Goal: Transaction & Acquisition: Purchase product/service

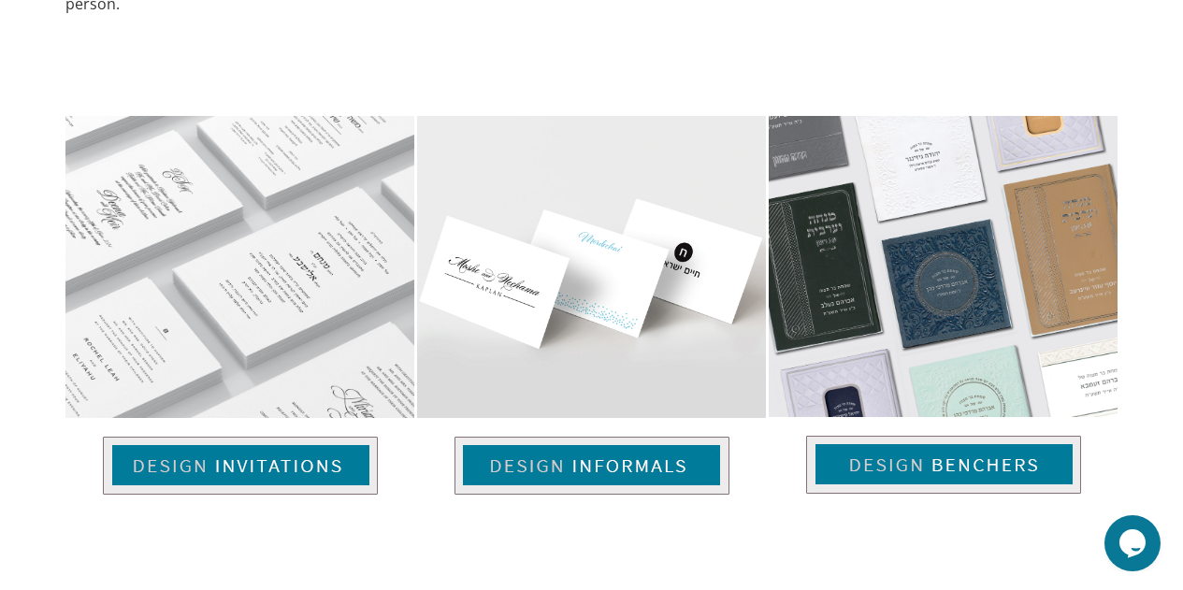
scroll to position [1176, 0]
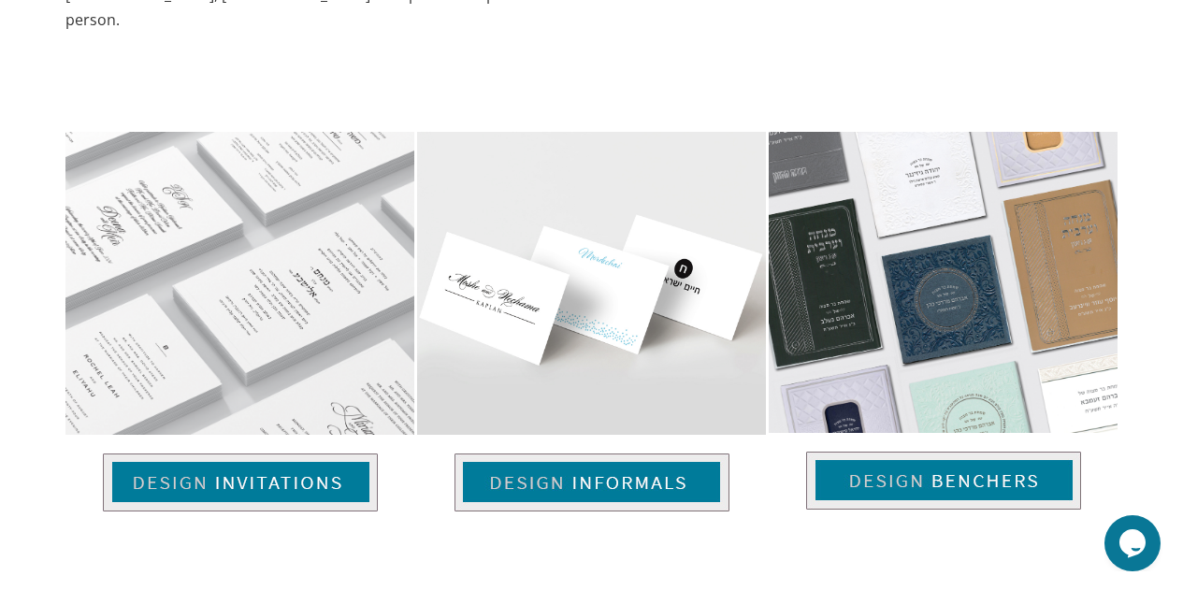
drag, startPoint x: 1196, startPoint y: 65, endPoint x: 1193, endPoint y: 301, distance: 236.6
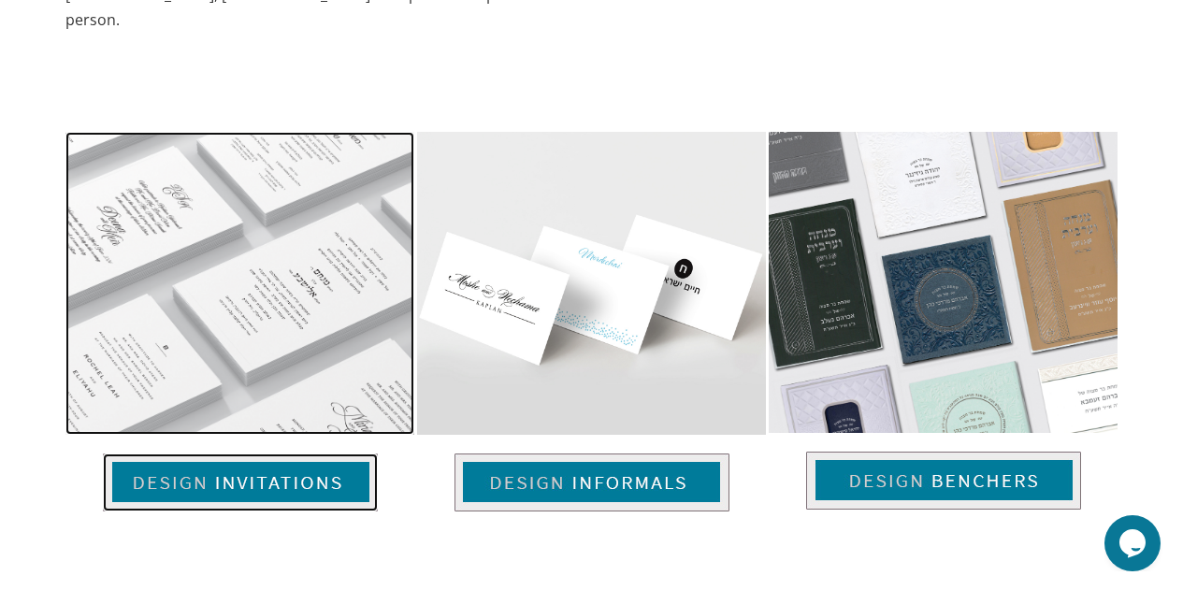
click at [237, 454] on img at bounding box center [240, 483] width 275 height 58
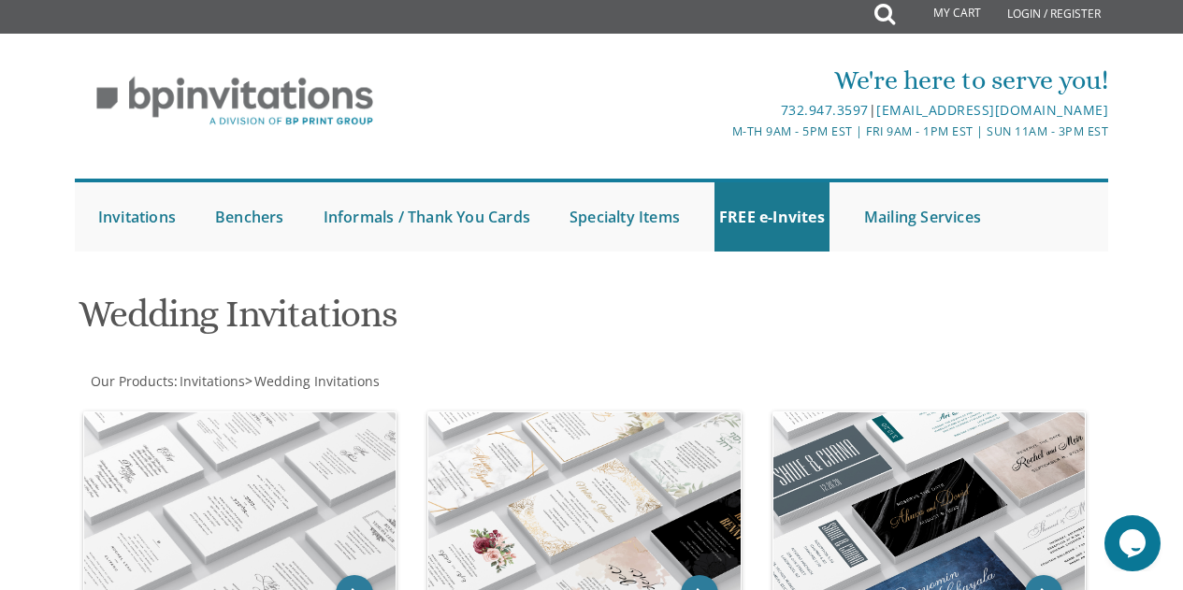
scroll to position [62, 0]
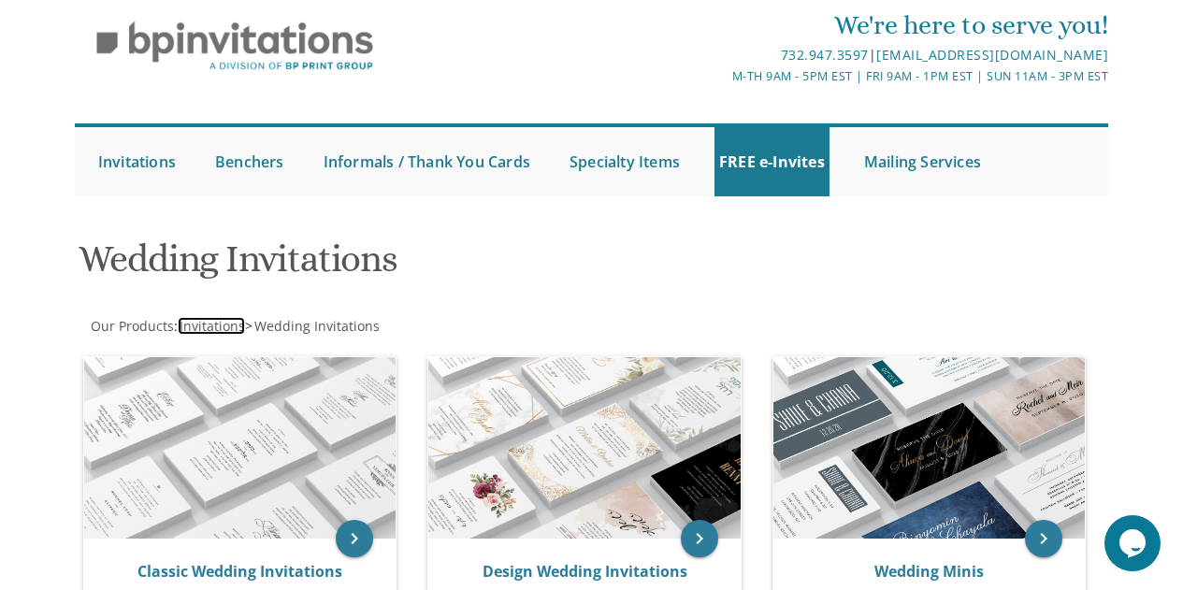
click at [231, 322] on span "Invitations" at bounding box center [212, 326] width 65 height 18
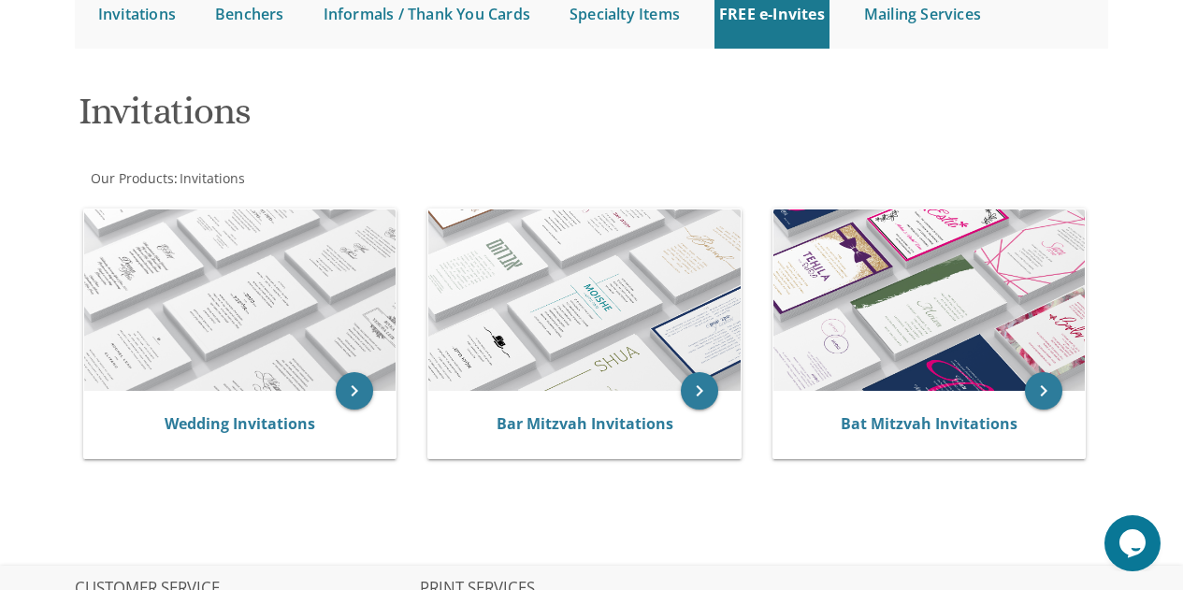
scroll to position [212, 0]
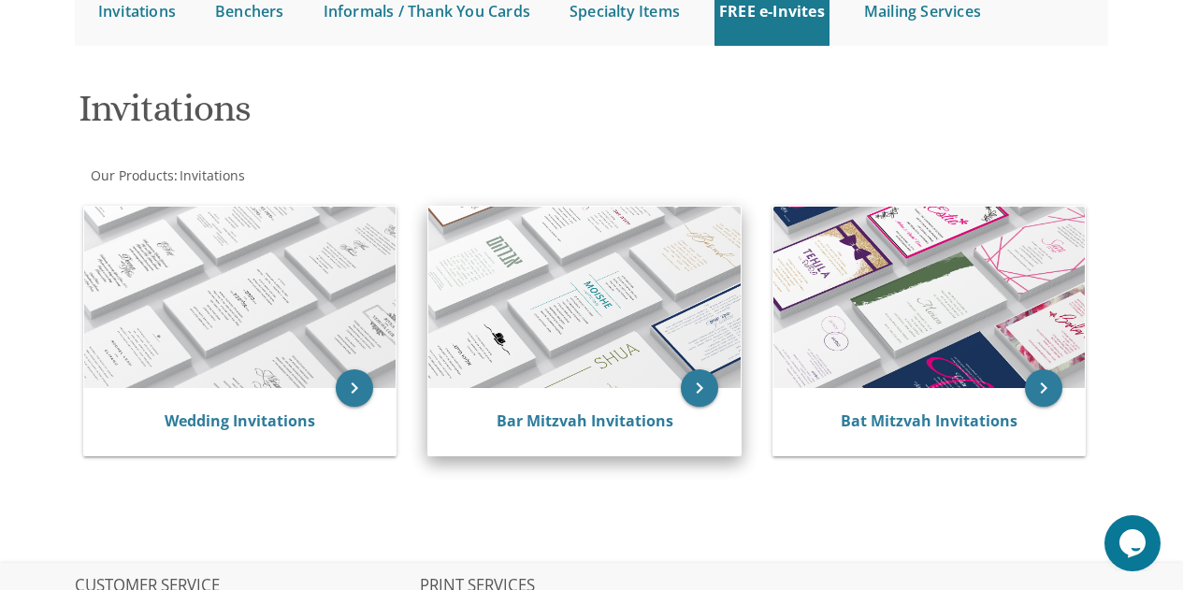
click at [628, 300] on img at bounding box center [584, 298] width 312 height 182
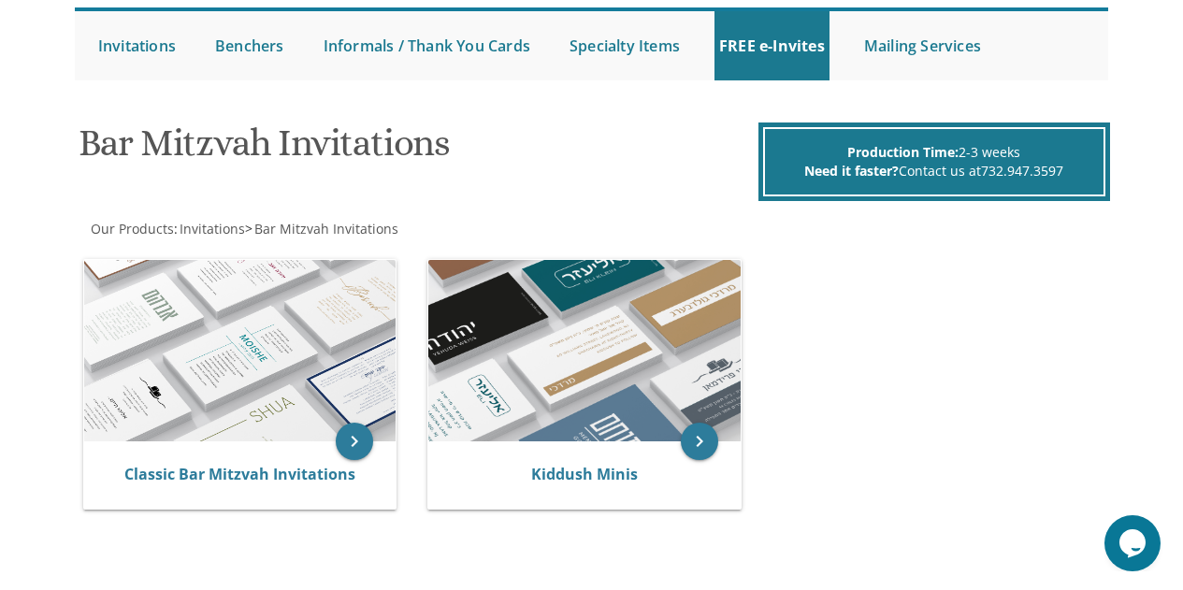
scroll to position [203, 0]
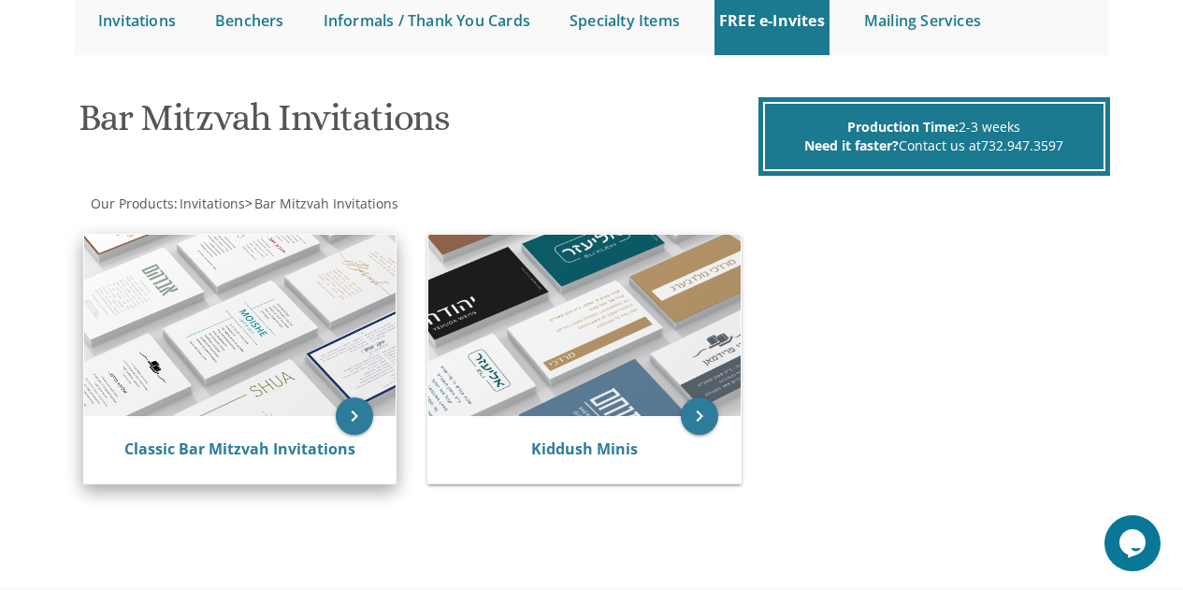
click at [366, 278] on img at bounding box center [240, 326] width 312 height 182
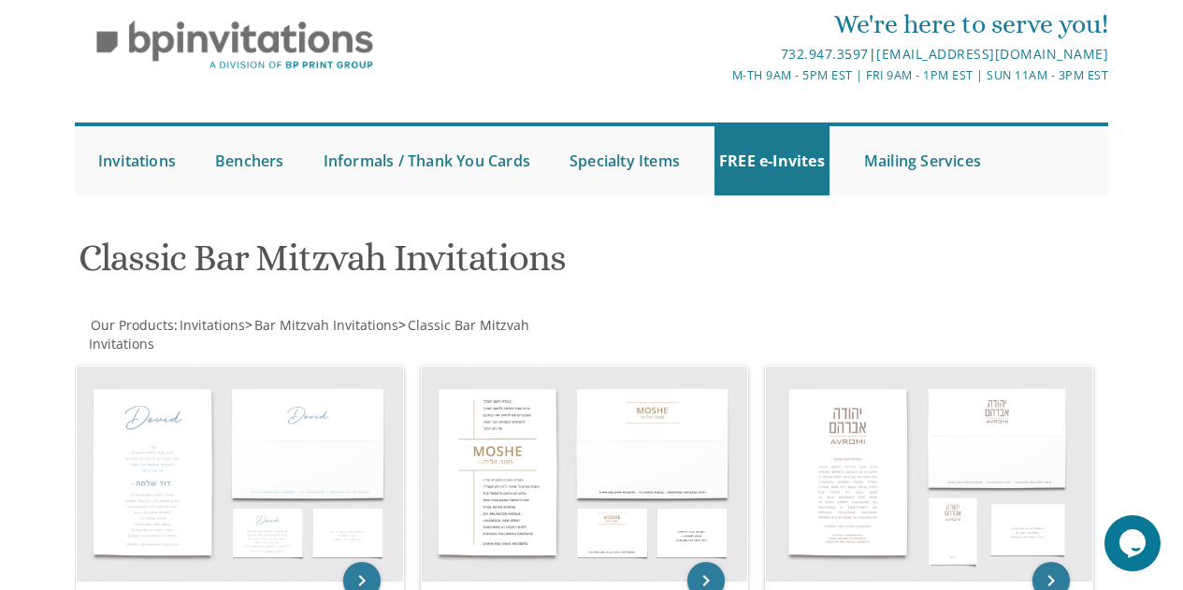
scroll to position [67, 0]
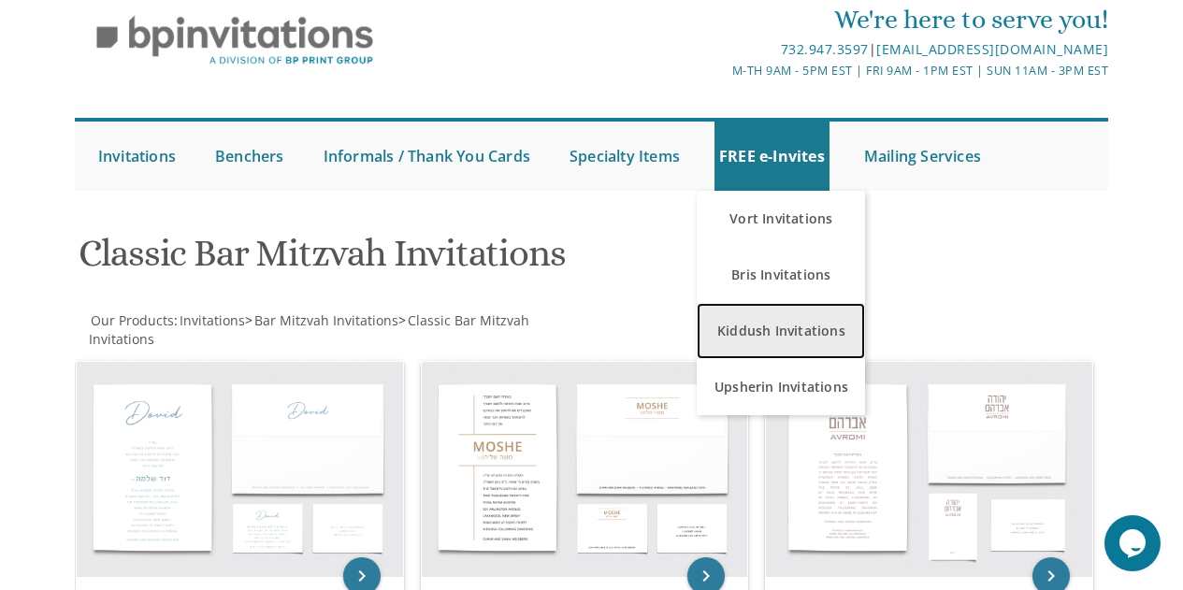
click at [752, 324] on link "Kiddush Invitations" at bounding box center [781, 331] width 168 height 56
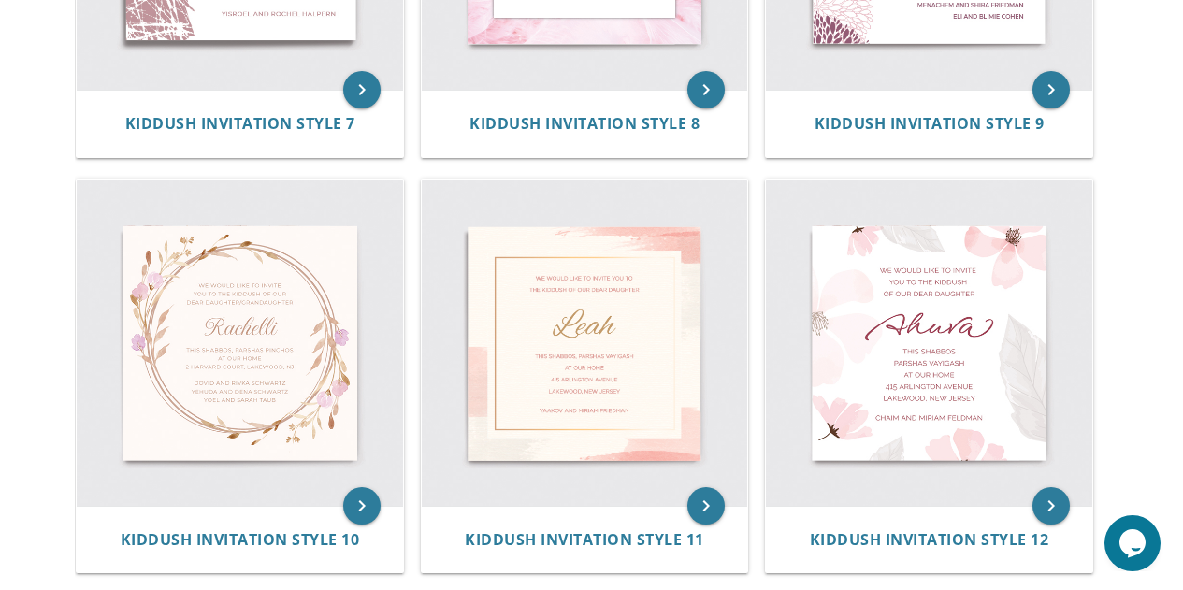
scroll to position [1480, 0]
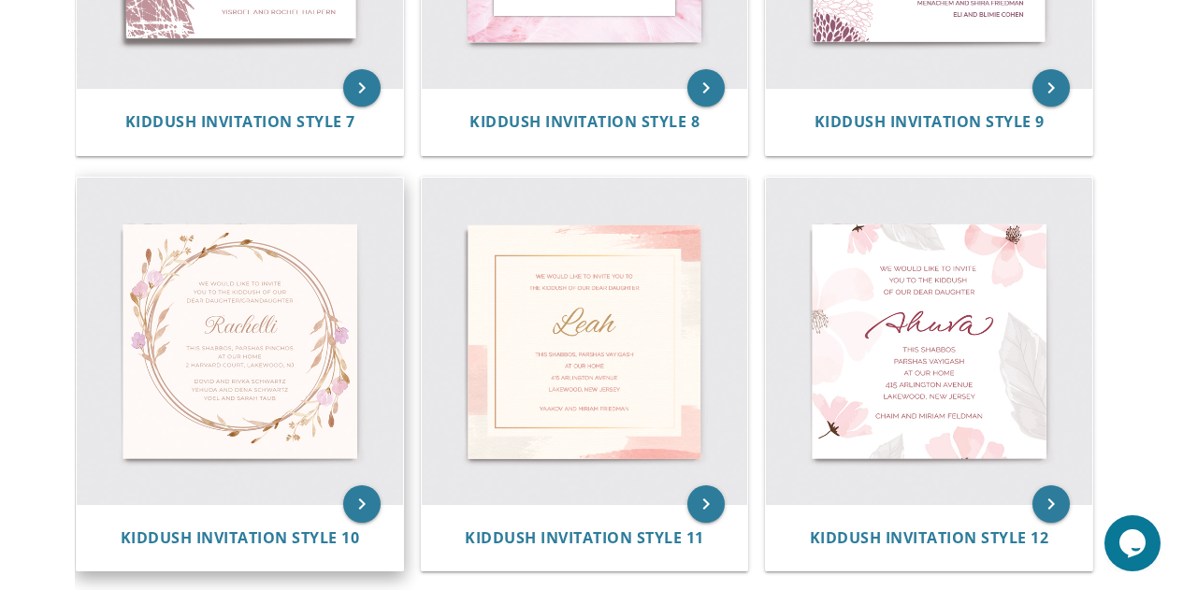
click at [300, 330] on img at bounding box center [240, 341] width 326 height 326
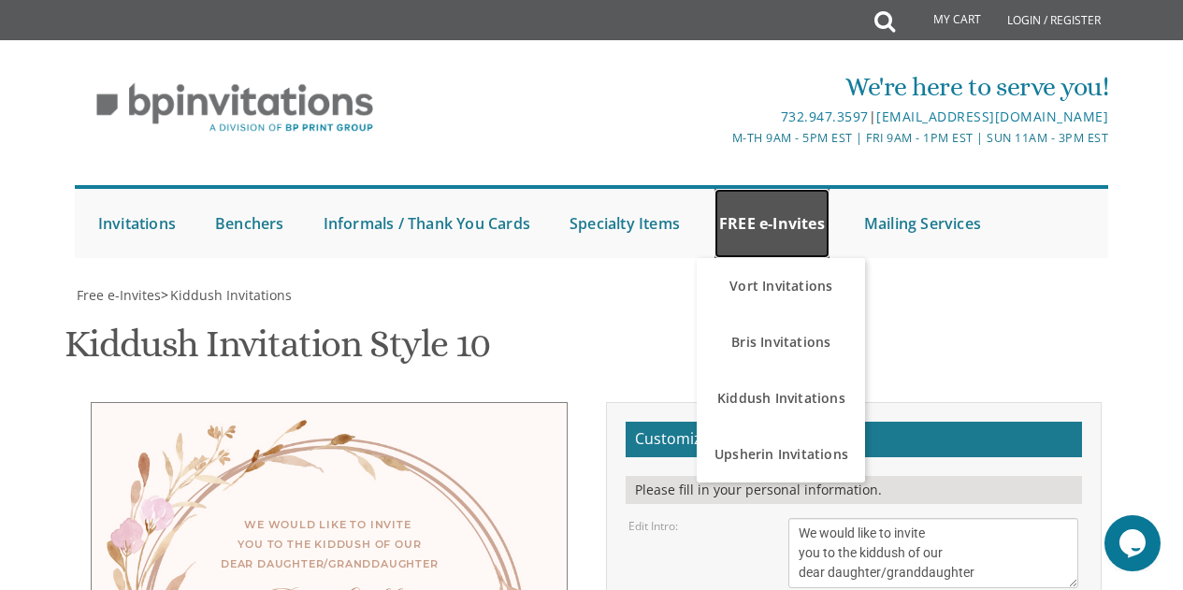
click at [775, 216] on link "FREE e-Invites" at bounding box center [772, 223] width 115 height 69
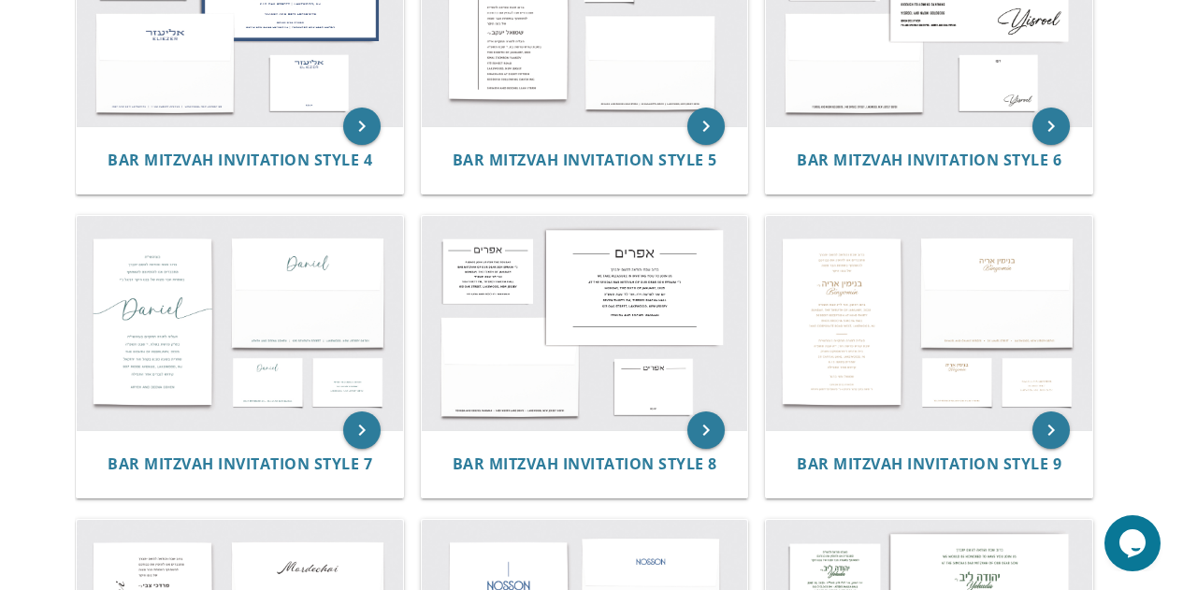
scroll to position [827, 0]
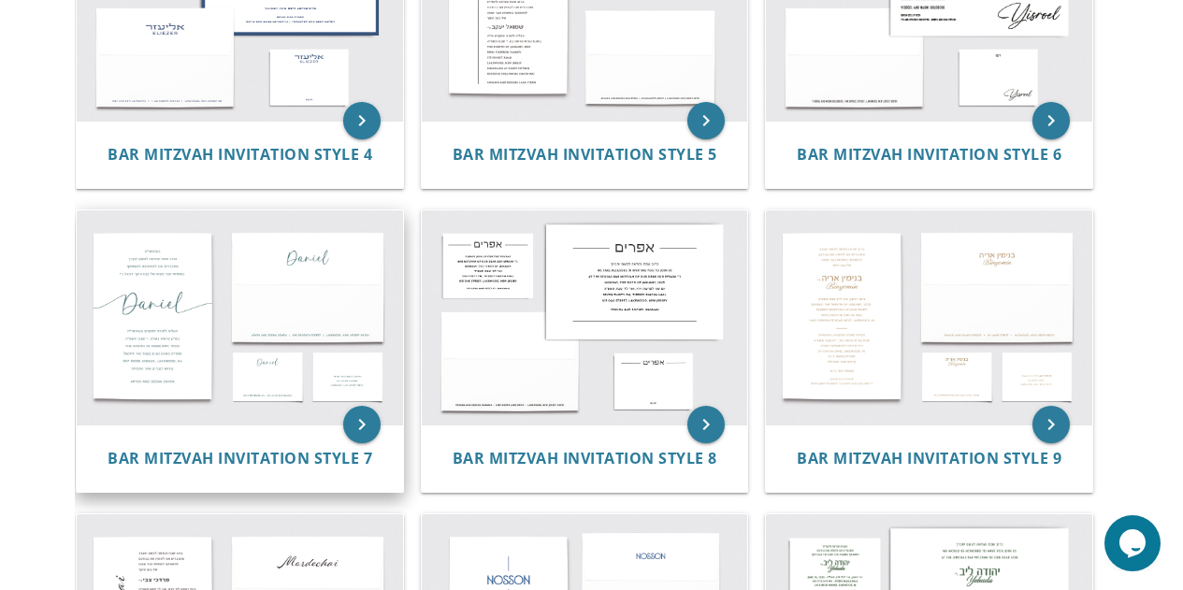
click at [130, 314] on img at bounding box center [240, 317] width 326 height 214
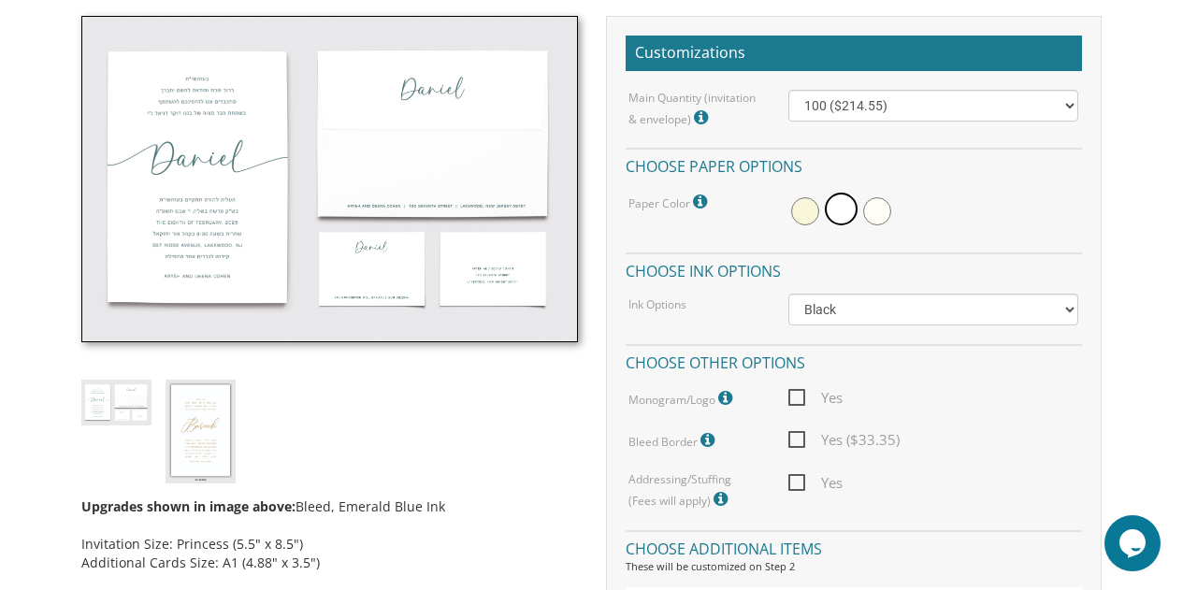
scroll to position [523, 0]
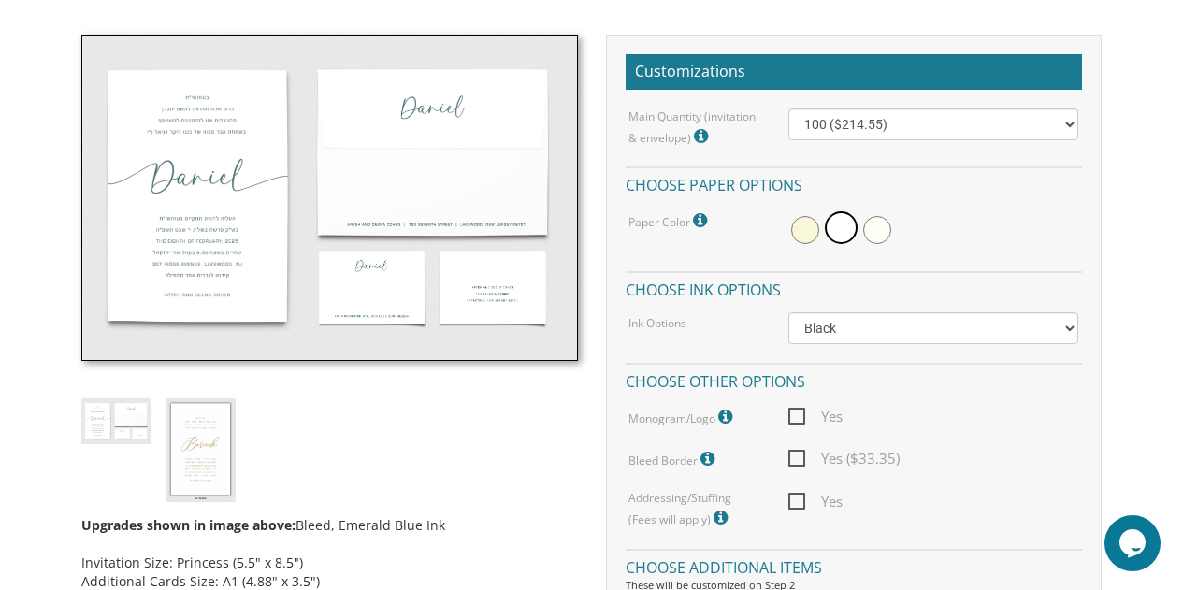
click at [225, 207] on img at bounding box center [329, 198] width 496 height 326
click at [144, 216] on img at bounding box center [329, 198] width 496 height 326
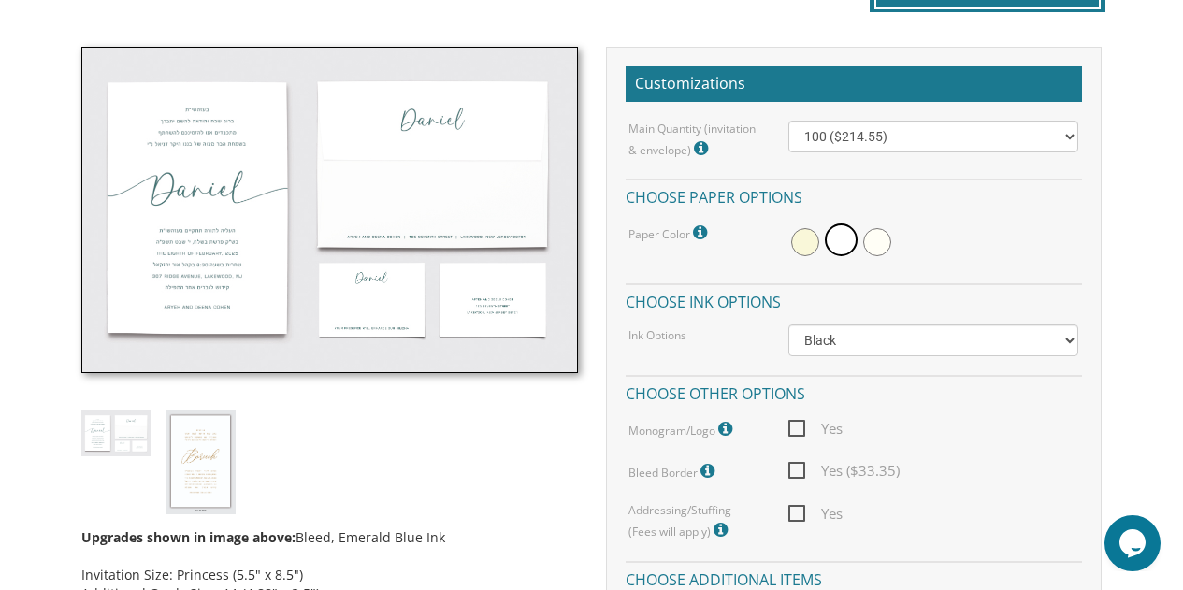
scroll to position [499, 0]
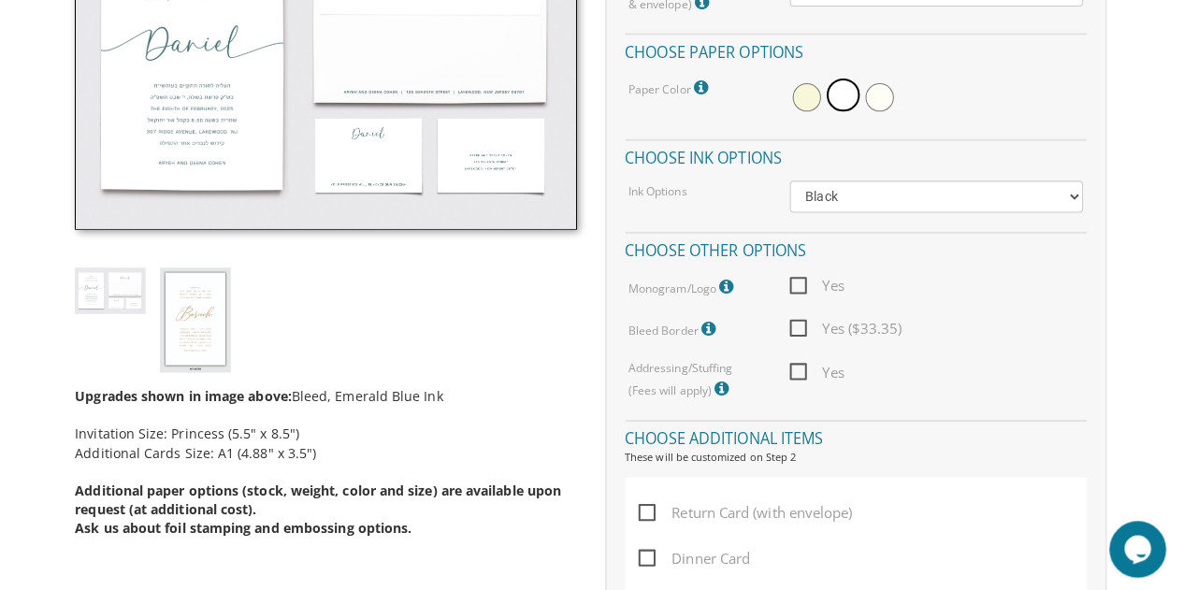
scroll to position [655, 0]
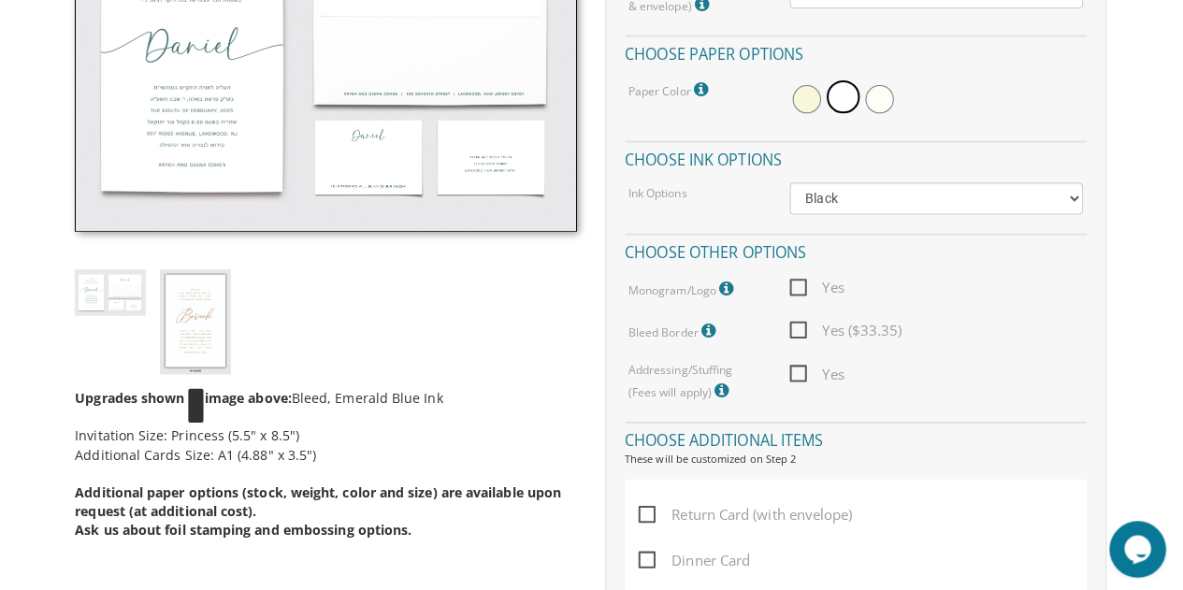
click at [216, 318] on img at bounding box center [201, 319] width 70 height 104
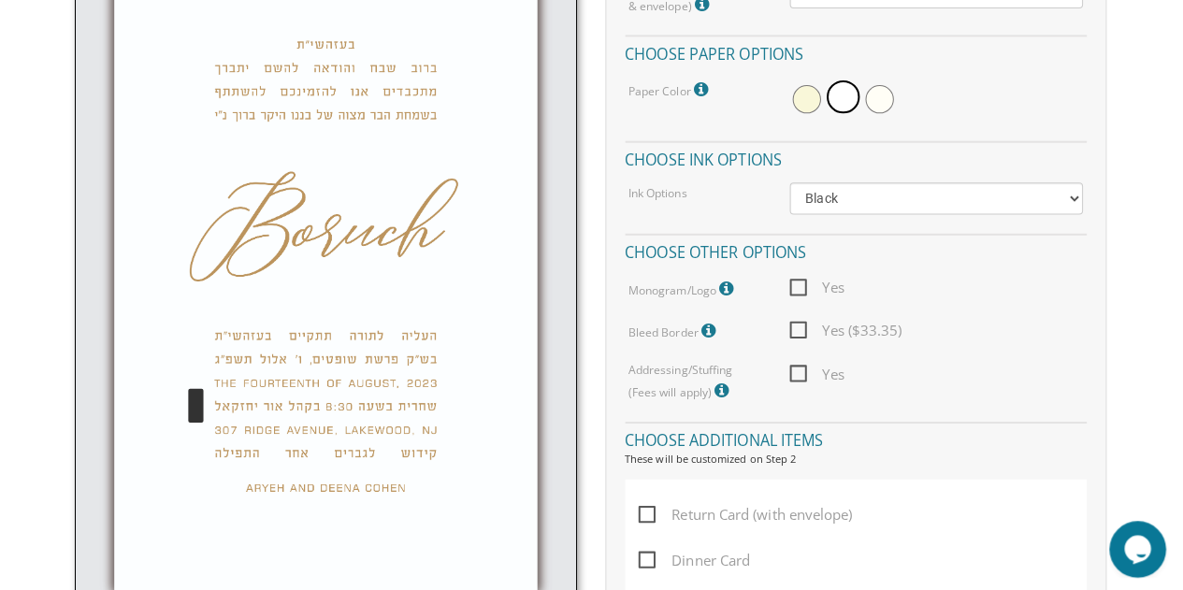
click at [197, 305] on img at bounding box center [329, 270] width 496 height 735
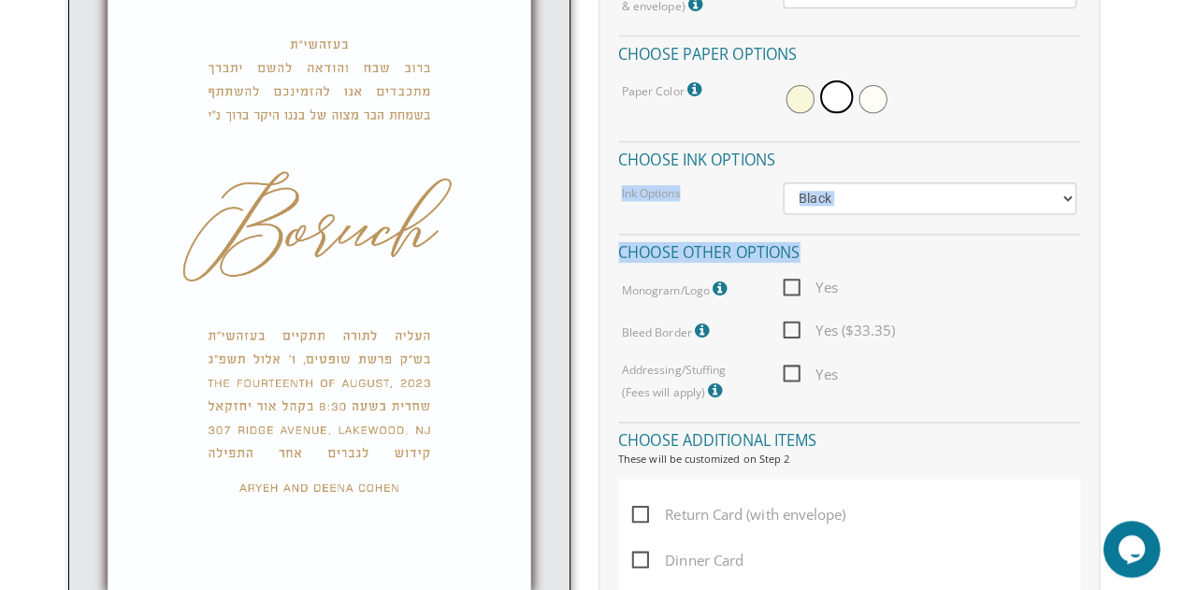
drag, startPoint x: 1176, startPoint y: 233, endPoint x: 1127, endPoint y: 166, distance: 83.1
click at [1127, 166] on body "My Cart {{shoppingcart.totalQuantityDisplay}} Total: {{shoppingcart.subtotal}} …" at bounding box center [591, 556] width 1183 height 2423
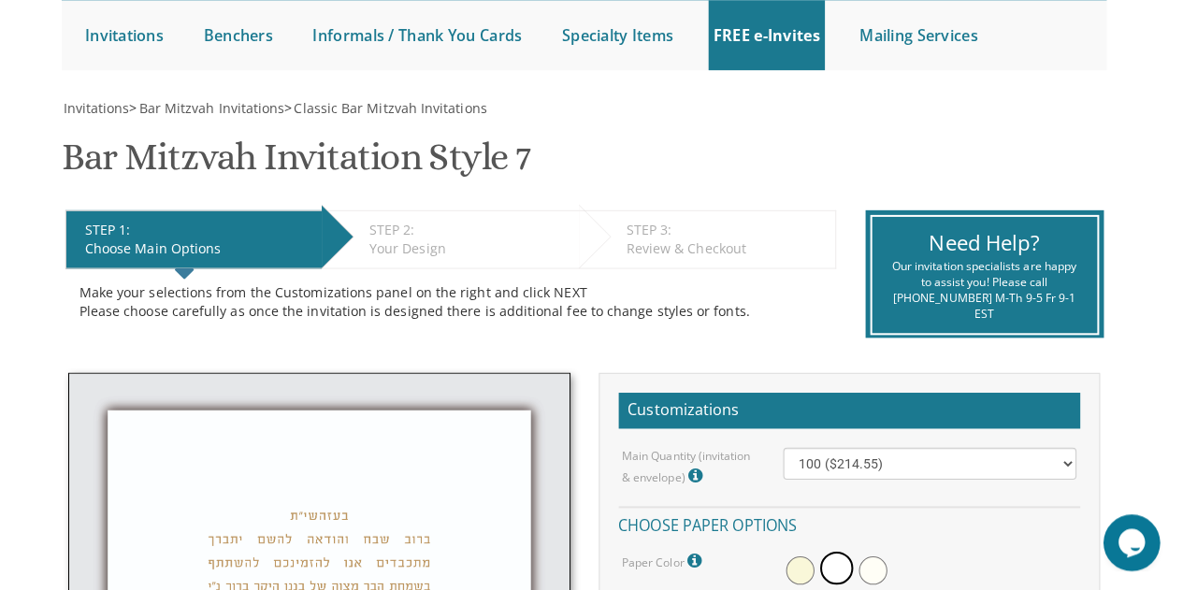
scroll to position [193, 0]
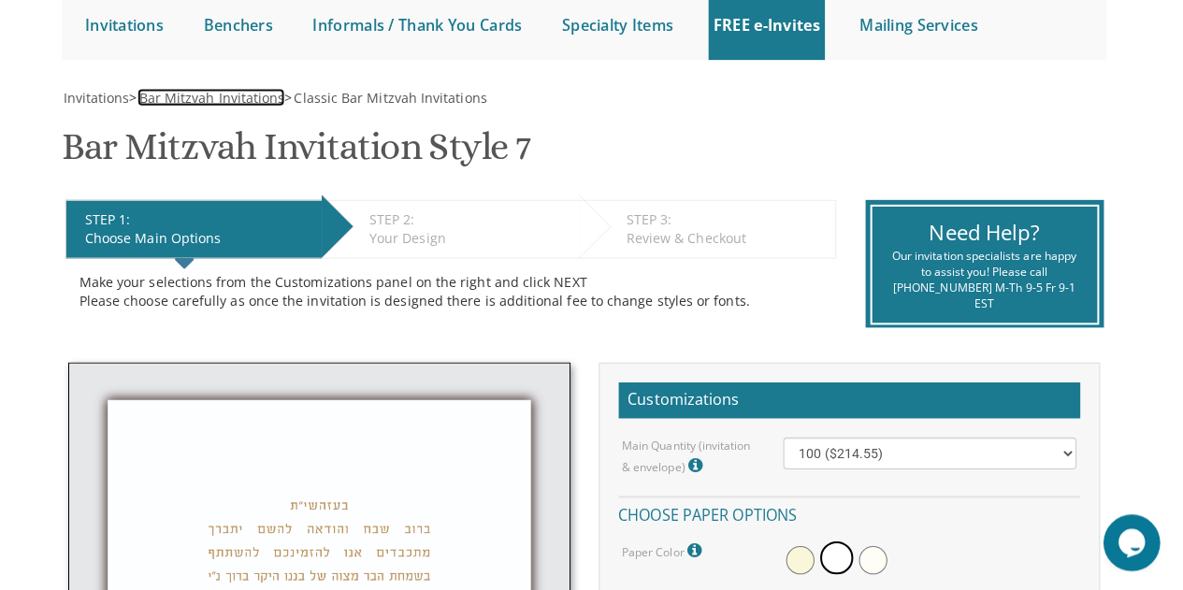
click at [215, 96] on span "Bar Mitzvah Invitations" at bounding box center [224, 103] width 144 height 18
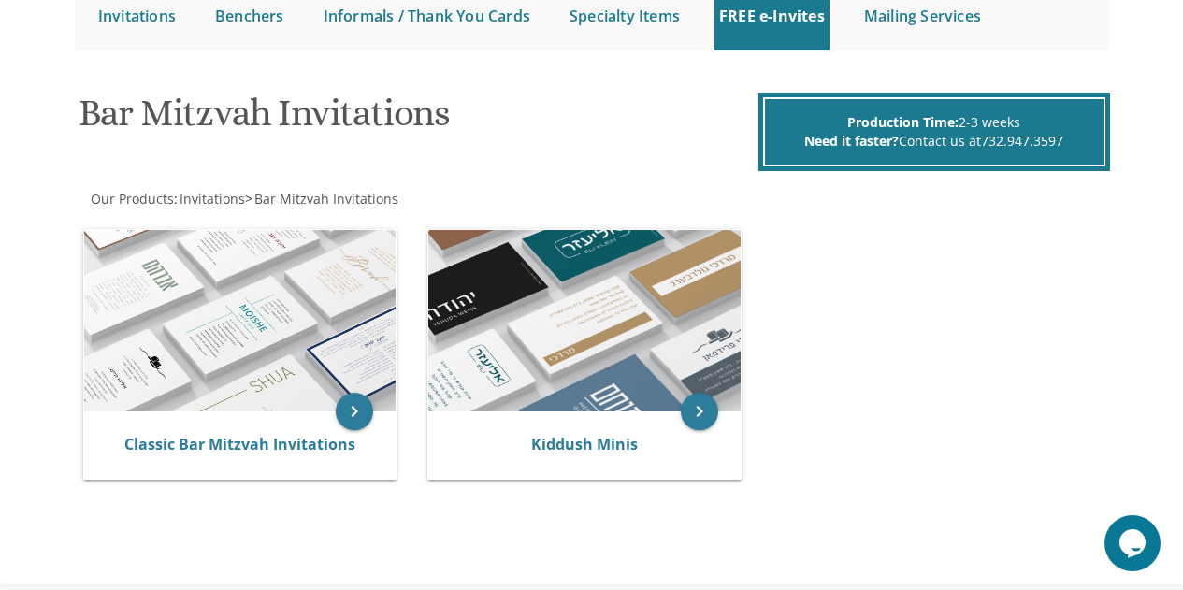
scroll to position [246, 0]
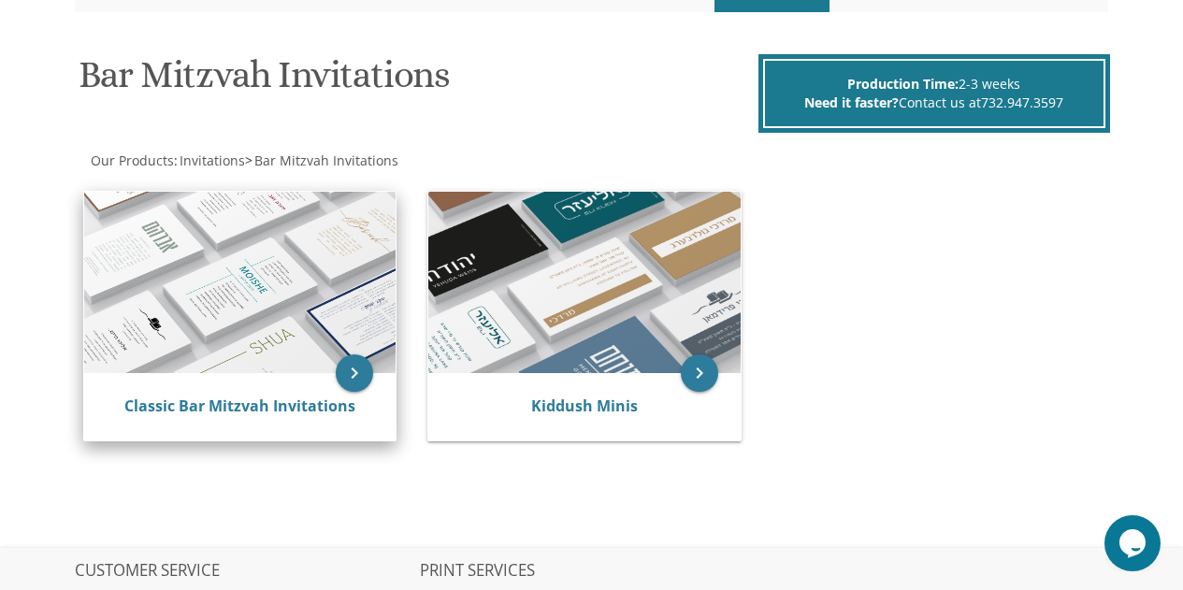
click at [303, 285] on img at bounding box center [240, 283] width 312 height 182
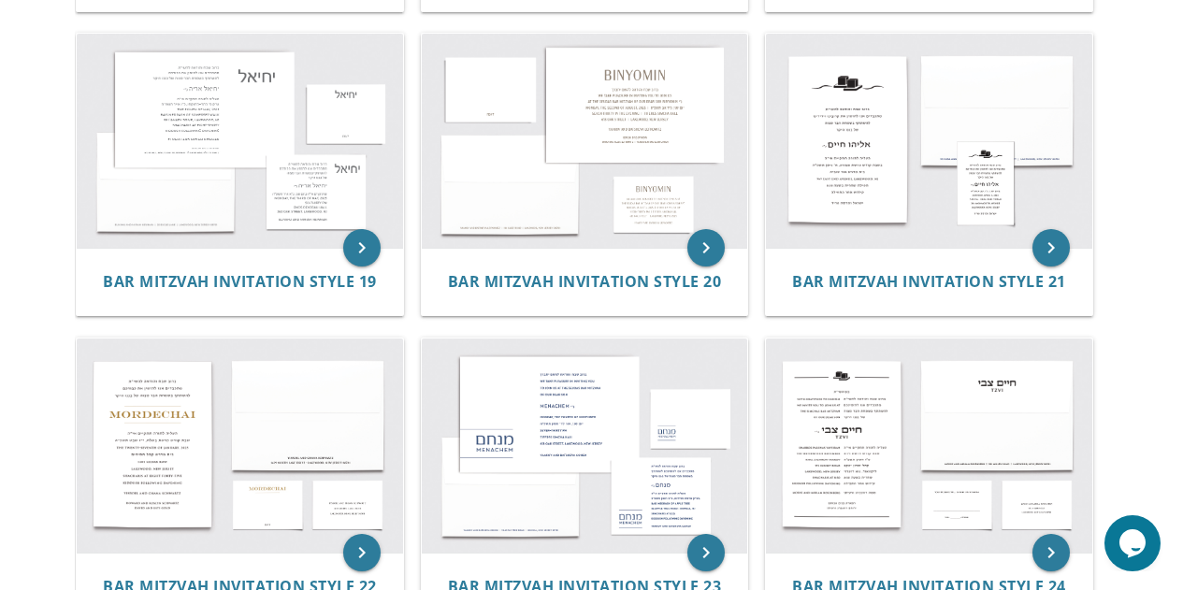
scroll to position [2217, 0]
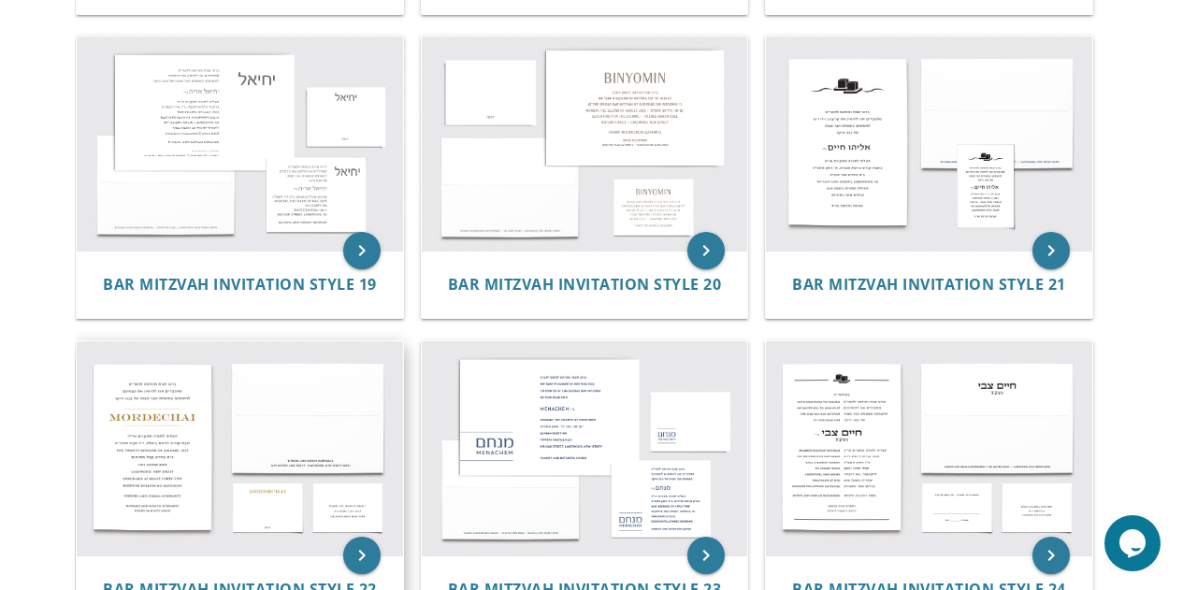
click at [189, 442] on img at bounding box center [240, 448] width 326 height 214
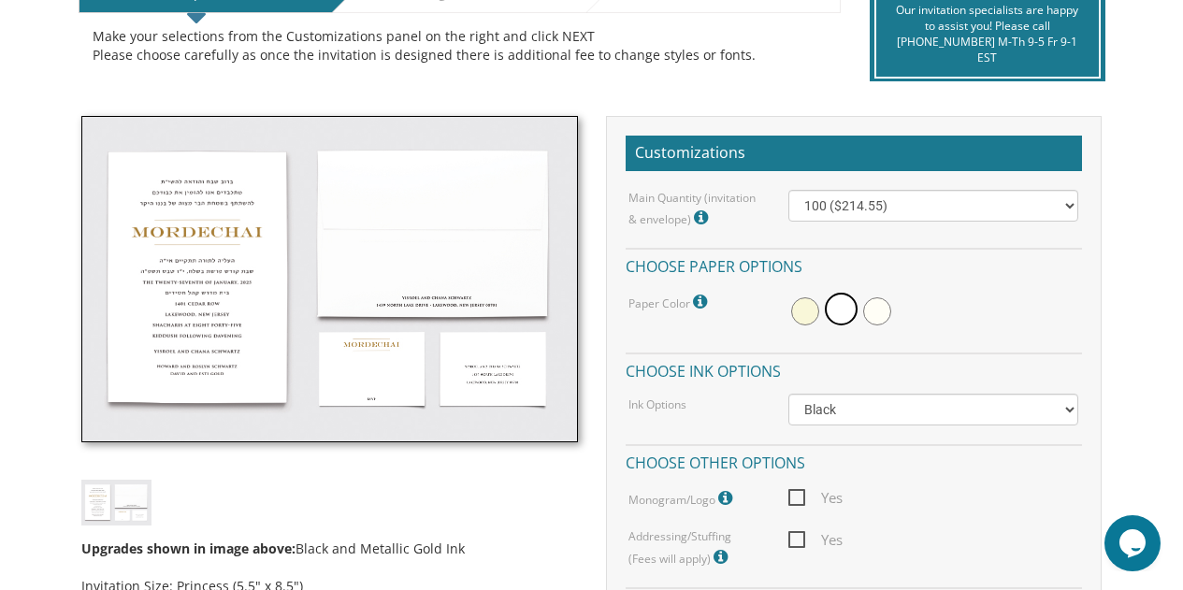
scroll to position [444, 0]
